Goal: Find specific page/section

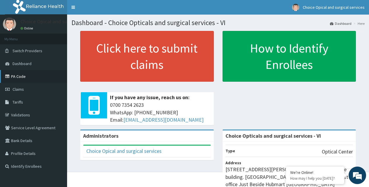
click at [23, 76] on link "PA Code" at bounding box center [33, 76] width 67 height 13
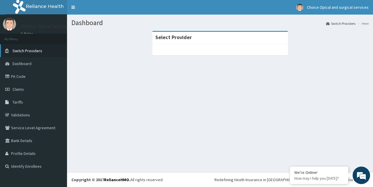
click at [31, 51] on span "Switch Providers" at bounding box center [28, 50] width 30 height 5
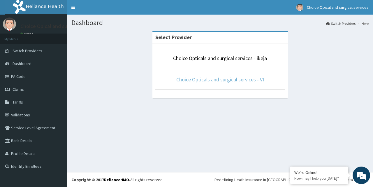
click at [234, 80] on link "Choice Opticals and surgical services - VI" at bounding box center [220, 79] width 88 height 7
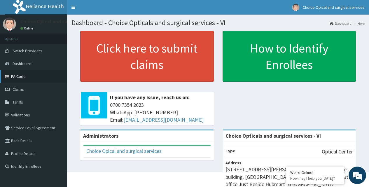
click at [24, 78] on link "PA Code" at bounding box center [33, 76] width 67 height 13
